Goal: Unclear

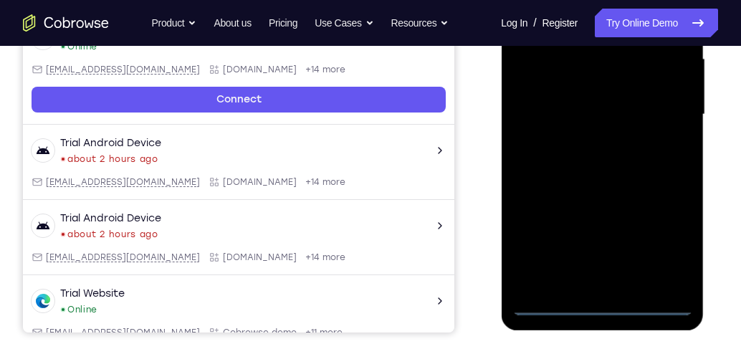
scroll to position [409, 0]
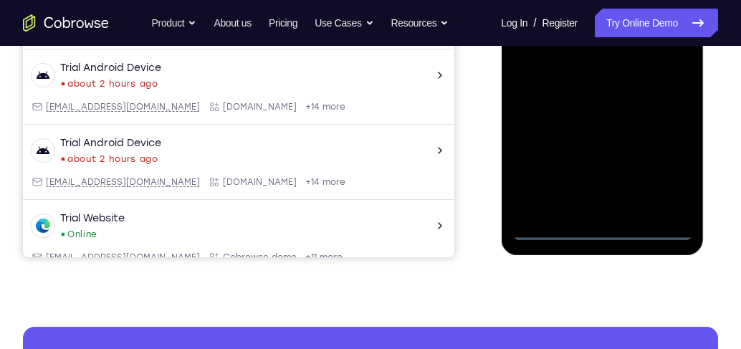
click at [598, 227] on div at bounding box center [602, 39] width 181 height 401
click at [660, 168] on div at bounding box center [602, 39] width 181 height 401
click at [663, 164] on div at bounding box center [602, 39] width 181 height 401
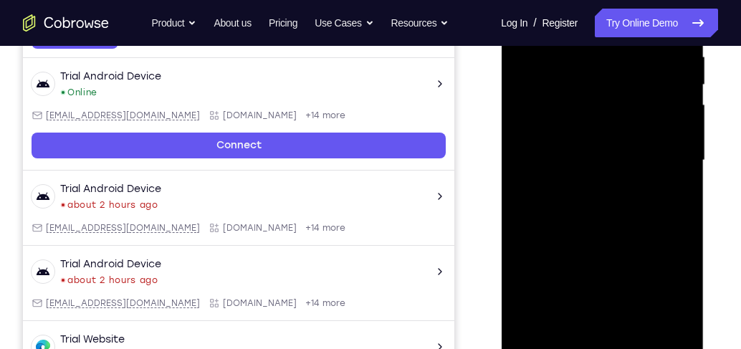
scroll to position [328, 0]
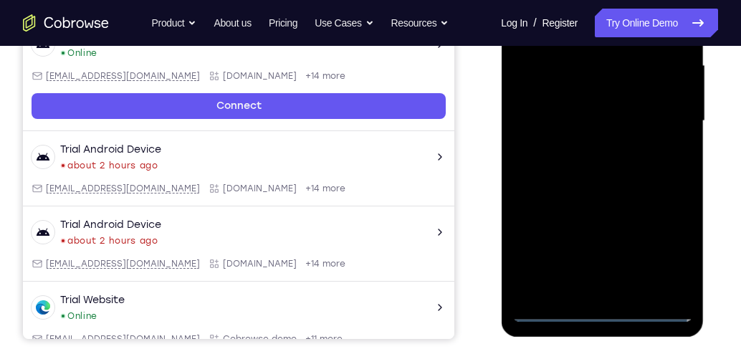
click at [668, 240] on div at bounding box center [602, 120] width 181 height 401
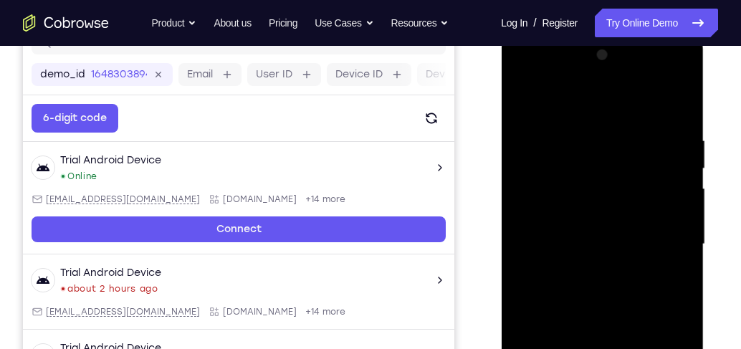
scroll to position [163, 0]
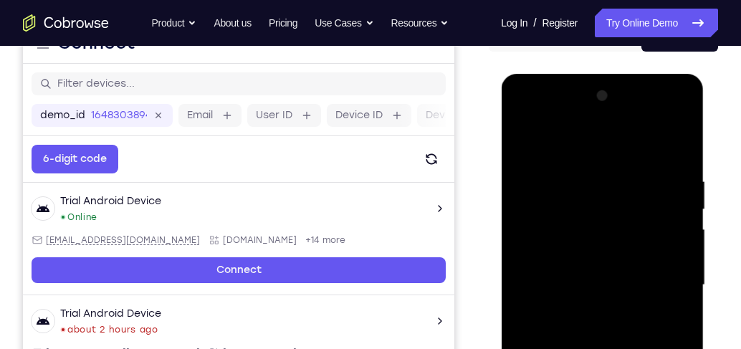
click at [593, 148] on div at bounding box center [602, 285] width 181 height 401
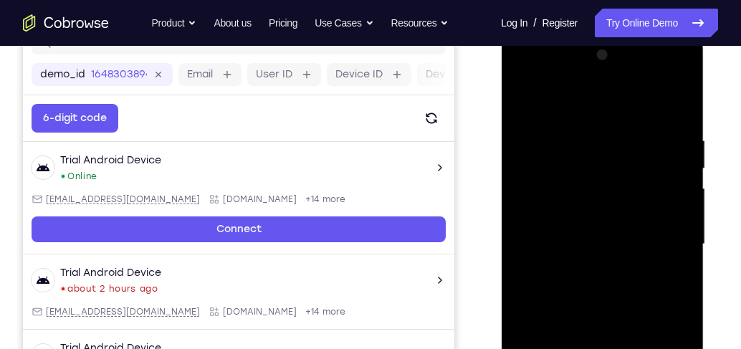
click at [666, 240] on div at bounding box center [602, 244] width 181 height 401
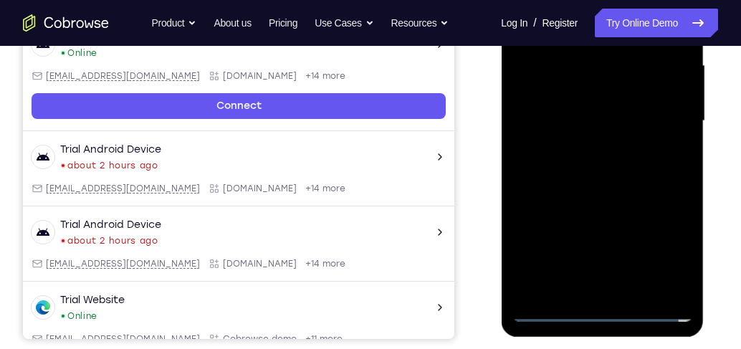
click at [584, 147] on div at bounding box center [602, 120] width 181 height 401
click at [605, 112] on div at bounding box center [602, 120] width 181 height 401
click at [580, 115] on div at bounding box center [602, 120] width 181 height 401
click at [622, 174] on div at bounding box center [602, 120] width 181 height 401
click at [597, 159] on div at bounding box center [602, 120] width 181 height 401
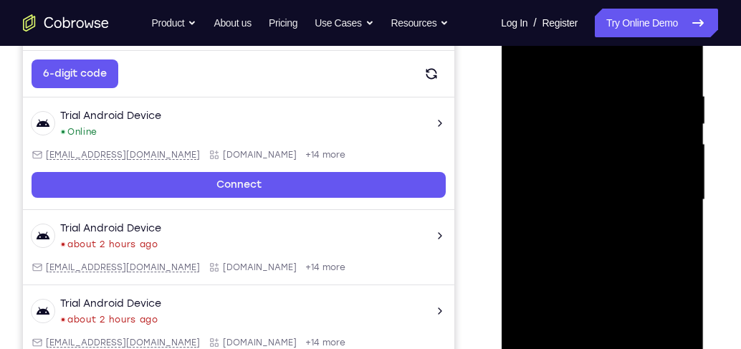
scroll to position [245, 0]
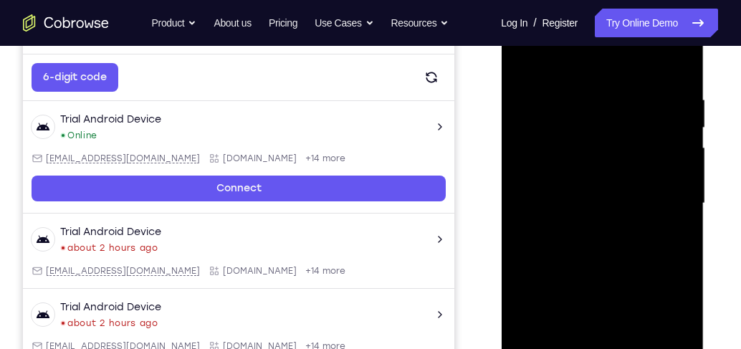
click at [600, 257] on div at bounding box center [602, 203] width 181 height 401
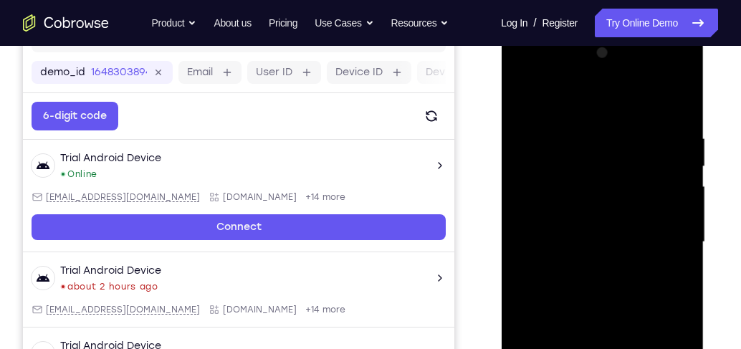
scroll to position [204, 0]
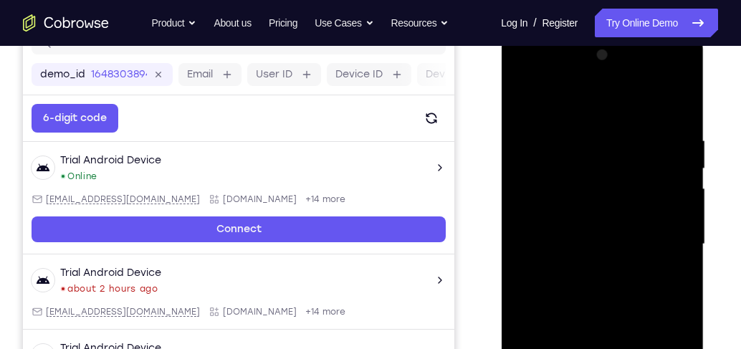
click at [679, 97] on div at bounding box center [602, 244] width 181 height 401
click at [523, 102] on div at bounding box center [602, 244] width 181 height 401
click at [522, 97] on div at bounding box center [602, 244] width 181 height 401
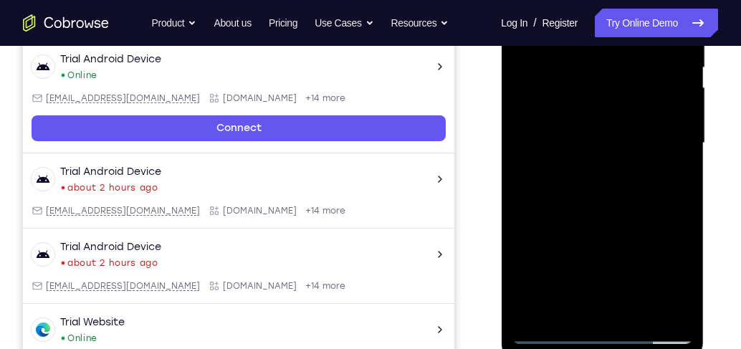
scroll to position [368, 0]
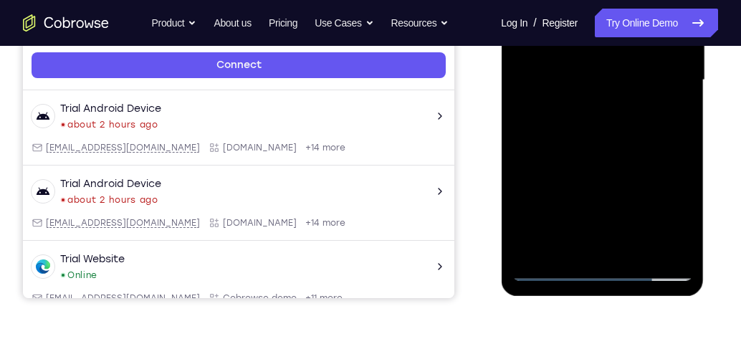
click at [636, 244] on div at bounding box center [602, 80] width 181 height 401
click at [607, 155] on div at bounding box center [602, 80] width 181 height 401
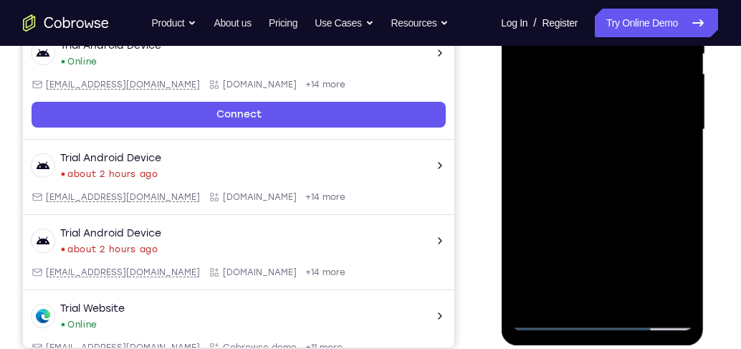
scroll to position [245, 0]
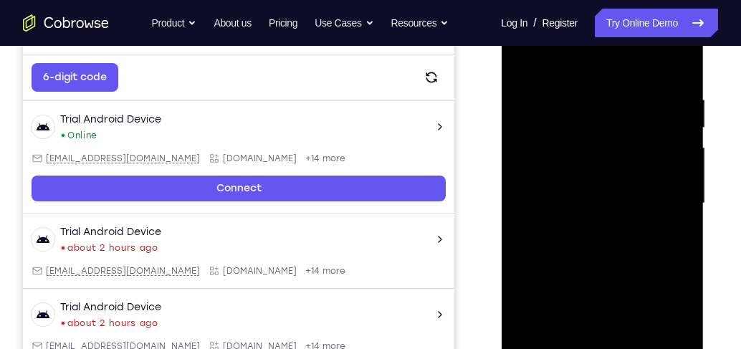
click at [598, 215] on div at bounding box center [602, 203] width 181 height 401
click at [520, 57] on div at bounding box center [602, 203] width 181 height 401
click at [525, 61] on div at bounding box center [602, 203] width 181 height 401
click at [565, 90] on div at bounding box center [602, 203] width 181 height 401
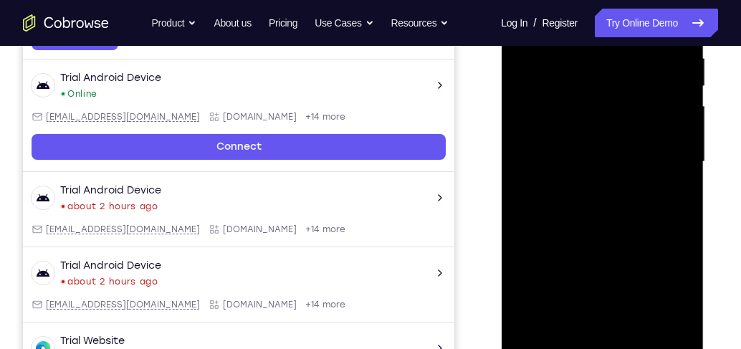
click at [677, 133] on div at bounding box center [602, 161] width 181 height 401
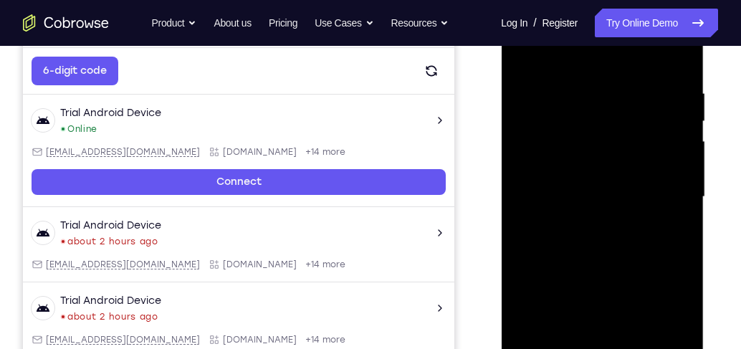
scroll to position [204, 0]
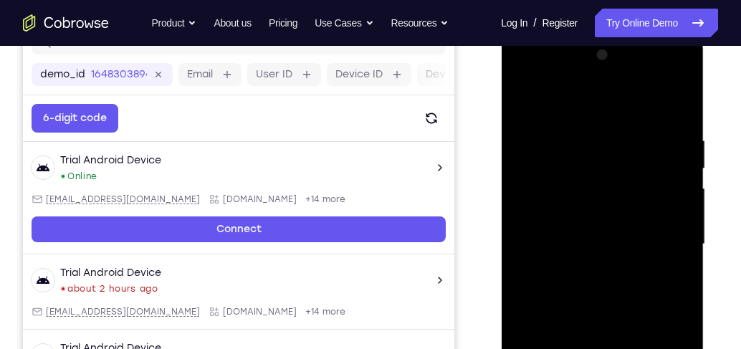
click at [685, 191] on div at bounding box center [602, 244] width 181 height 401
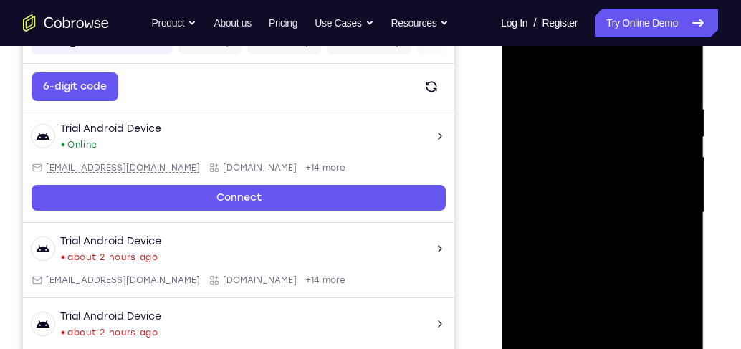
scroll to position [245, 0]
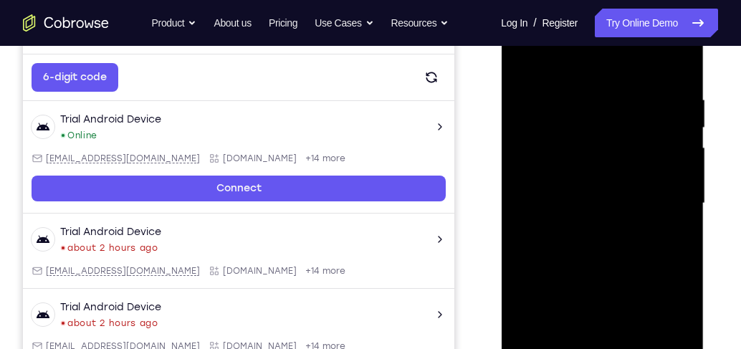
click at [685, 194] on div at bounding box center [602, 203] width 181 height 401
click at [677, 191] on div at bounding box center [602, 203] width 181 height 401
click at [679, 190] on div at bounding box center [602, 203] width 181 height 401
click at [681, 187] on div at bounding box center [602, 203] width 181 height 401
click at [673, 183] on div at bounding box center [602, 203] width 181 height 401
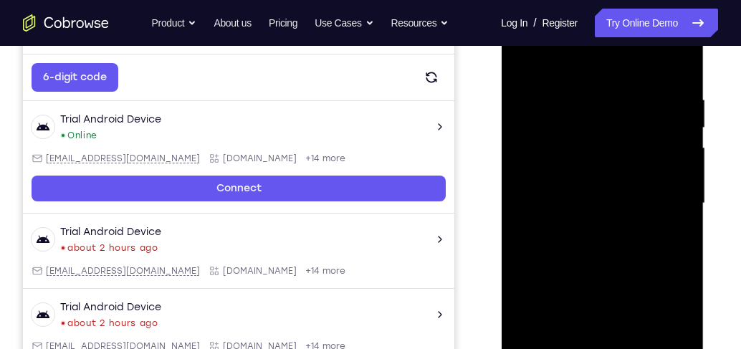
click at [673, 183] on div at bounding box center [602, 203] width 181 height 401
click at [681, 153] on div at bounding box center [602, 203] width 181 height 401
click at [676, 93] on div at bounding box center [602, 203] width 181 height 401
click at [678, 65] on div at bounding box center [602, 203] width 181 height 401
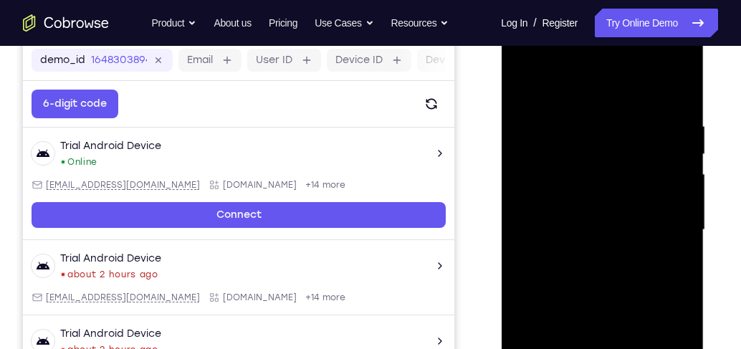
scroll to position [204, 0]
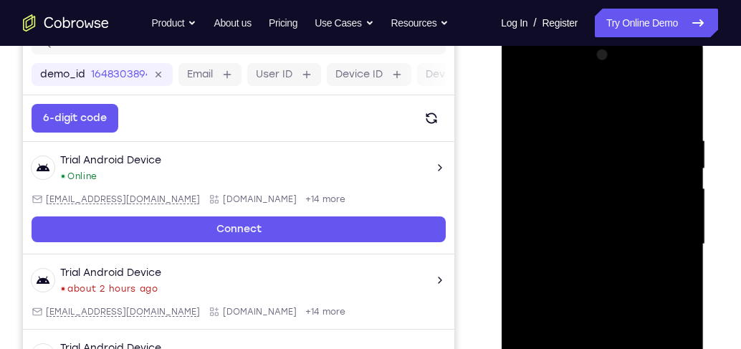
drag, startPoint x: 644, startPoint y: 143, endPoint x: 641, endPoint y: 229, distance: 86.1
click at [641, 229] on div at bounding box center [602, 244] width 181 height 401
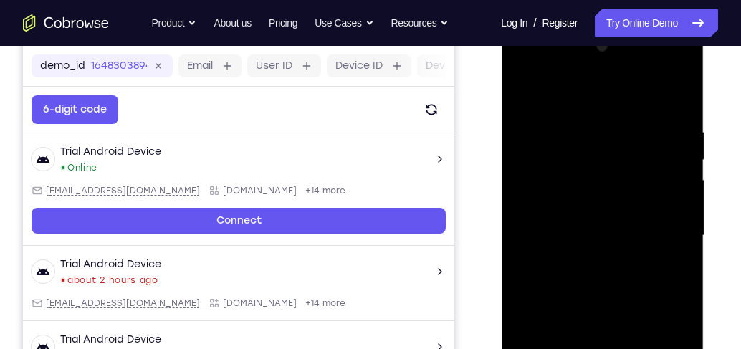
scroll to position [287, 0]
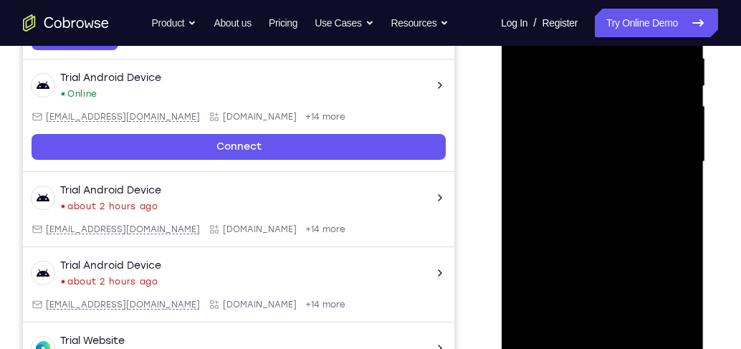
click at [642, 332] on div at bounding box center [602, 161] width 181 height 401
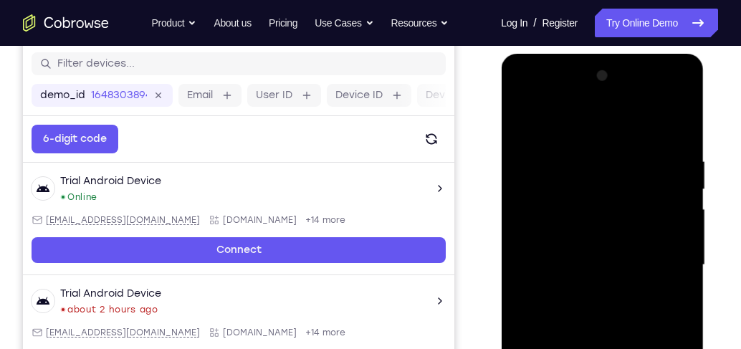
scroll to position [163, 0]
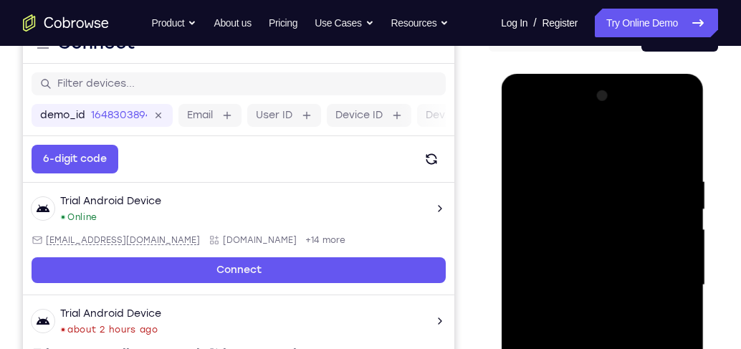
click at [528, 141] on div at bounding box center [602, 285] width 181 height 401
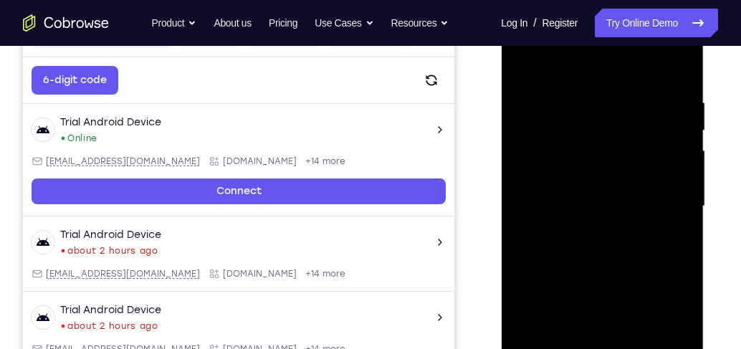
scroll to position [245, 0]
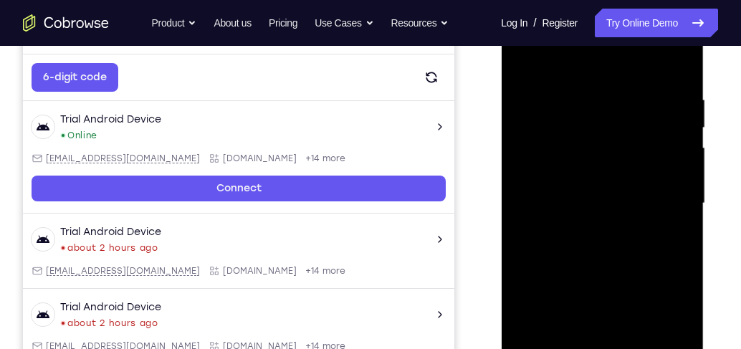
click at [633, 95] on div at bounding box center [602, 203] width 181 height 401
click at [666, 143] on div at bounding box center [602, 203] width 181 height 401
click at [674, 144] on div at bounding box center [602, 203] width 181 height 401
click at [669, 127] on div at bounding box center [602, 203] width 181 height 401
click at [674, 140] on div at bounding box center [602, 203] width 181 height 401
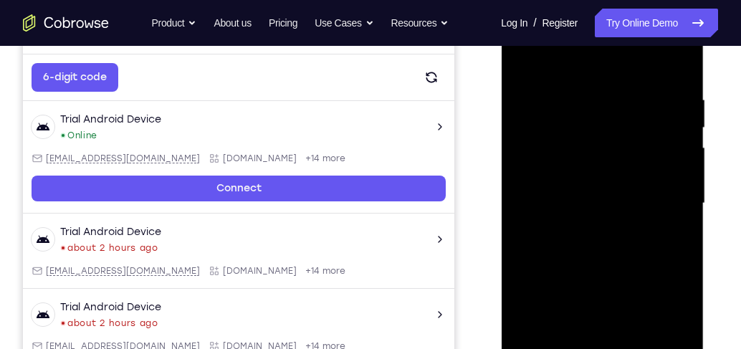
click at [676, 63] on div at bounding box center [602, 203] width 181 height 401
drag, startPoint x: 653, startPoint y: 111, endPoint x: 649, endPoint y: 202, distance: 91.1
click at [649, 202] on div at bounding box center [602, 203] width 181 height 401
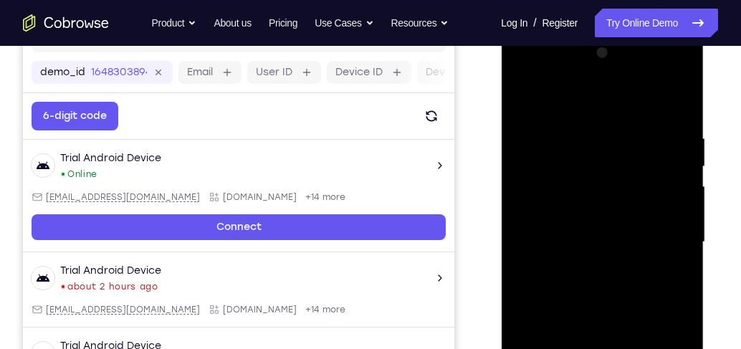
scroll to position [204, 0]
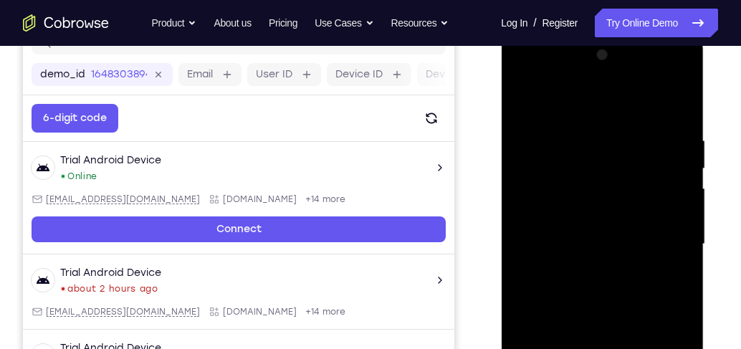
drag, startPoint x: 637, startPoint y: 131, endPoint x: 654, endPoint y: 240, distance: 110.3
click at [654, 248] on div at bounding box center [602, 244] width 181 height 401
click at [629, 128] on div at bounding box center [602, 244] width 181 height 401
click at [582, 133] on div at bounding box center [602, 244] width 181 height 401
click at [665, 160] on div at bounding box center [602, 244] width 181 height 401
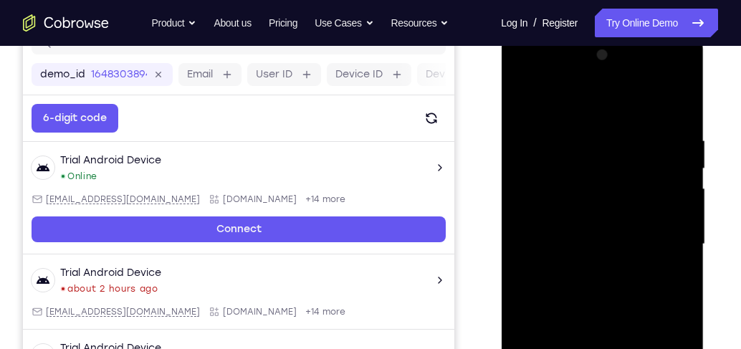
click at [665, 160] on div at bounding box center [602, 244] width 181 height 401
click at [530, 183] on div at bounding box center [602, 244] width 181 height 401
click at [540, 204] on div at bounding box center [602, 244] width 181 height 401
drag, startPoint x: 672, startPoint y: 102, endPoint x: 679, endPoint y: 107, distance: 9.0
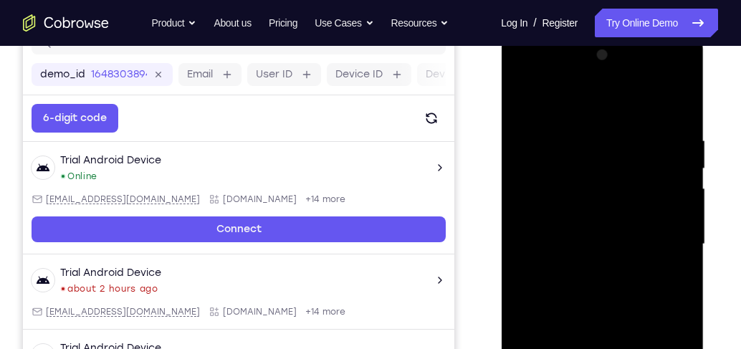
click at [673, 105] on div at bounding box center [602, 244] width 181 height 401
click at [675, 105] on div at bounding box center [602, 244] width 181 height 401
